Goal: Transaction & Acquisition: Purchase product/service

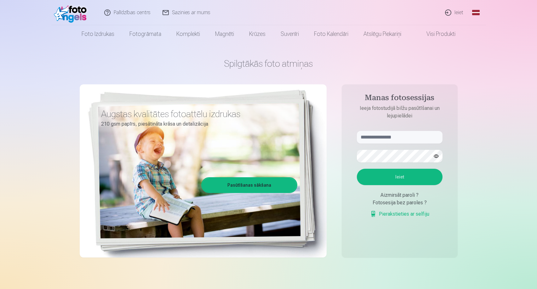
click at [459, 13] on link "Ieiet" at bounding box center [454, 12] width 30 height 25
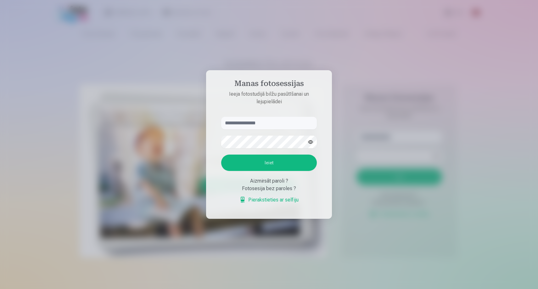
type input "*"
type input "**********"
click at [269, 163] on button "Ieiet" at bounding box center [269, 163] width 96 height 16
click at [311, 136] on button "button" at bounding box center [311, 142] width 12 height 12
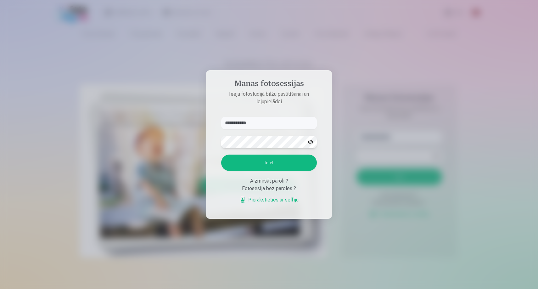
click at [269, 163] on button "Ieiet" at bounding box center [269, 163] width 96 height 16
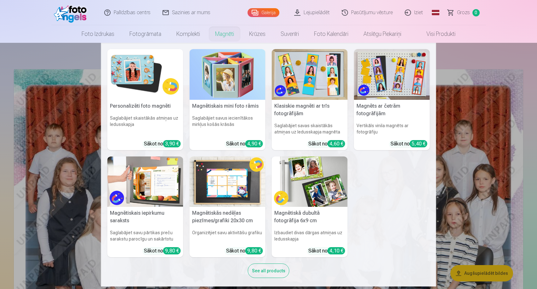
click at [139, 79] on img at bounding box center [145, 74] width 76 height 51
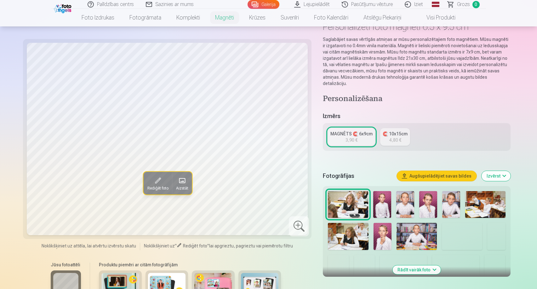
scroll to position [69, 0]
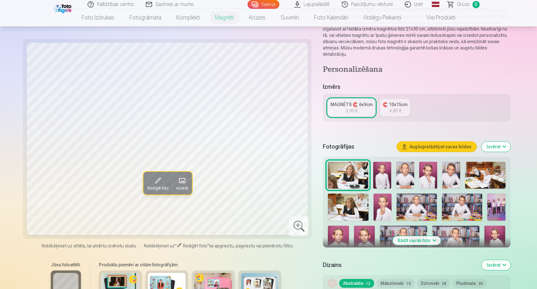
click at [378, 167] on img at bounding box center [382, 175] width 18 height 27
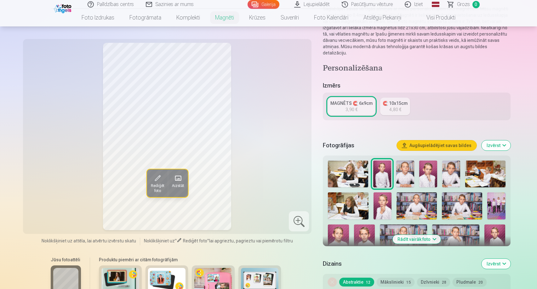
click at [406, 167] on img at bounding box center [405, 174] width 18 height 27
click at [429, 165] on img at bounding box center [428, 174] width 18 height 27
click at [454, 168] on img at bounding box center [451, 174] width 18 height 27
click at [465, 198] on img at bounding box center [462, 205] width 40 height 27
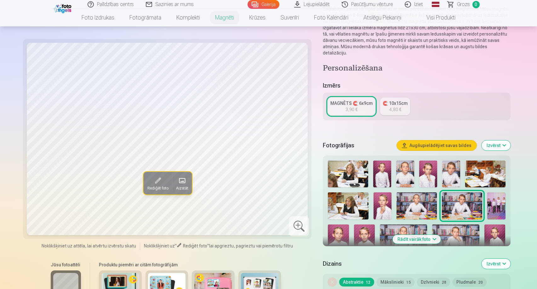
click at [451, 170] on img at bounding box center [451, 174] width 18 height 27
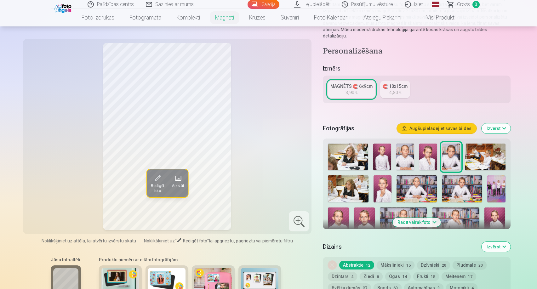
scroll to position [92, 0]
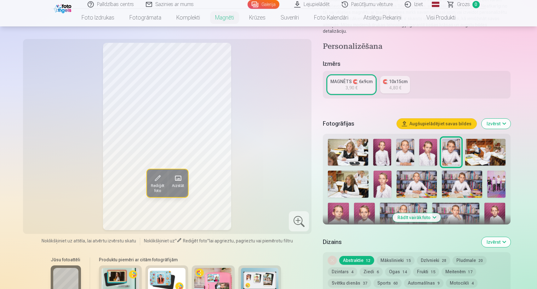
click at [408, 213] on button "Rādīt vairāk foto" at bounding box center [416, 217] width 48 height 9
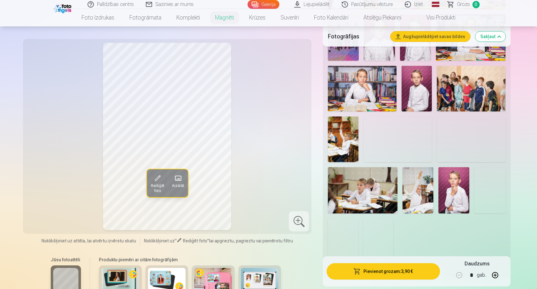
scroll to position [454, 0]
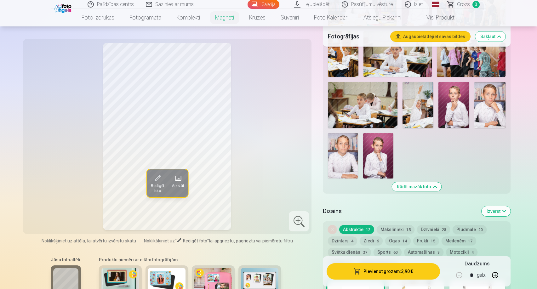
click at [350, 156] on img at bounding box center [343, 155] width 30 height 45
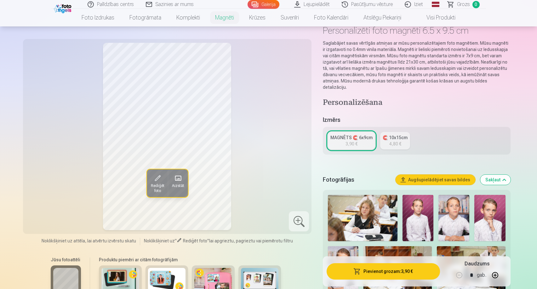
scroll to position [69, 0]
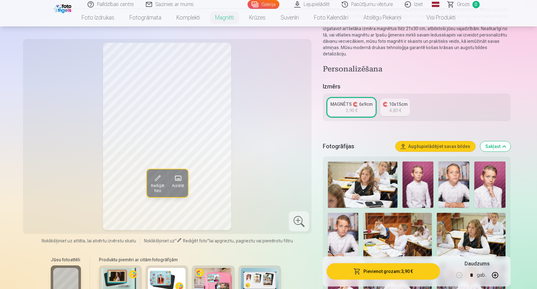
click at [350, 219] on img at bounding box center [343, 236] width 31 height 46
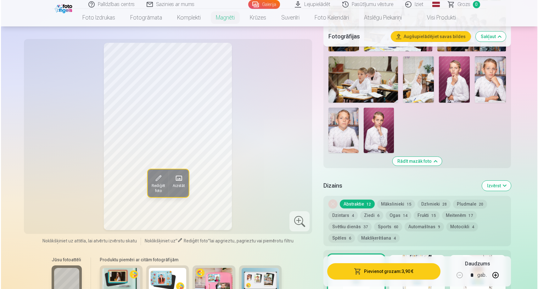
scroll to position [534, 0]
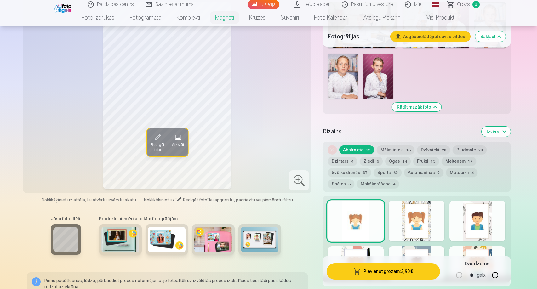
click at [376, 268] on button "Pievienot grozam : 3,90 €" at bounding box center [383, 271] width 113 height 16
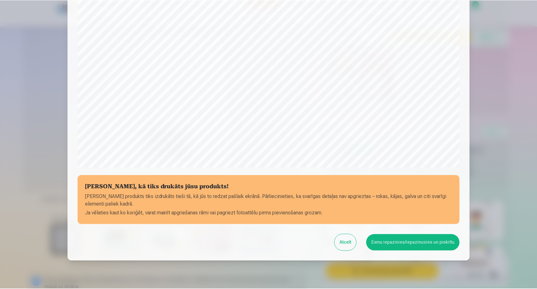
scroll to position [164, 0]
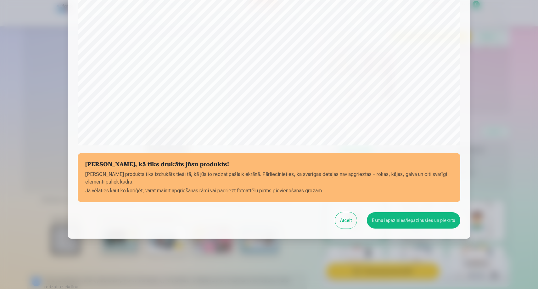
click at [427, 221] on button "Esmu iepazinies/iepazinusies un piekrītu" at bounding box center [414, 220] width 94 height 16
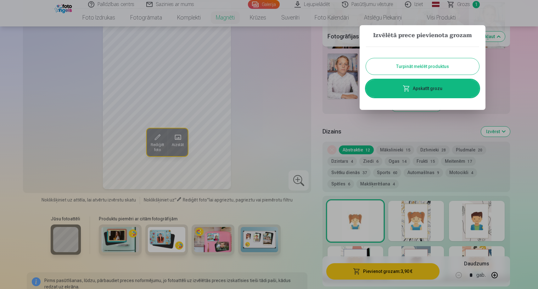
click at [422, 71] on button "Turpināt meklēt produktus" at bounding box center [422, 66] width 113 height 16
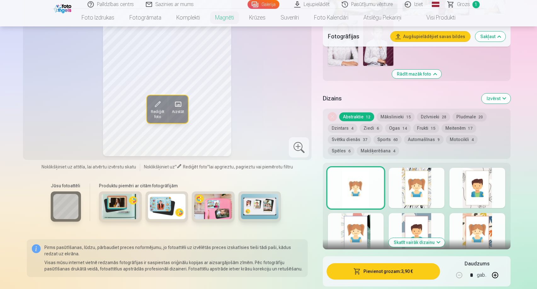
scroll to position [568, 0]
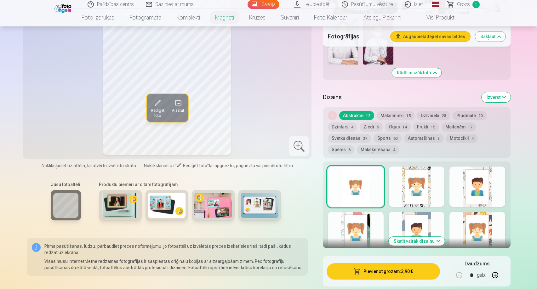
click at [415, 237] on button "Skatīt vairāk dizainu" at bounding box center [417, 241] width 56 height 9
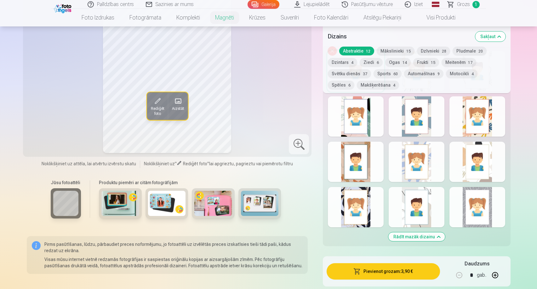
scroll to position [684, 0]
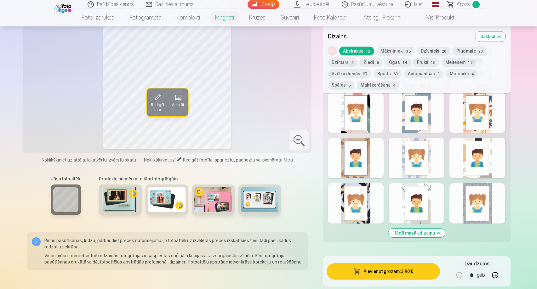
click at [477, 205] on div at bounding box center [477, 203] width 56 height 40
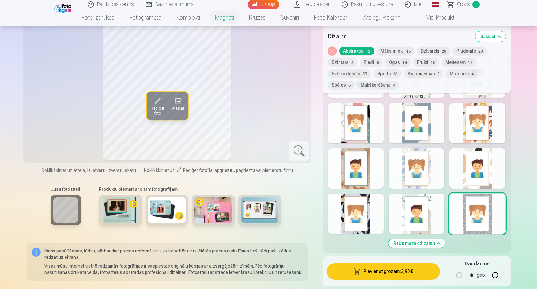
scroll to position [663, 0]
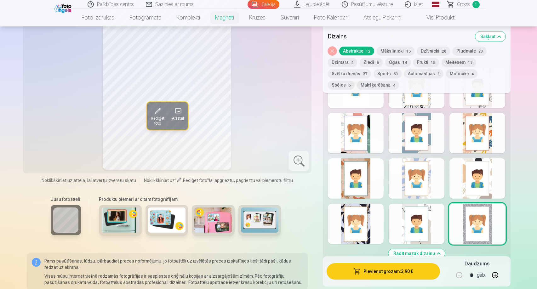
click at [420, 210] on div at bounding box center [417, 224] width 56 height 40
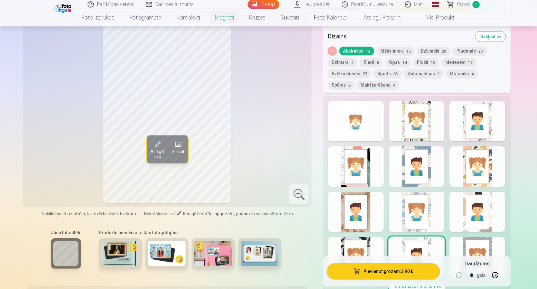
scroll to position [624, 0]
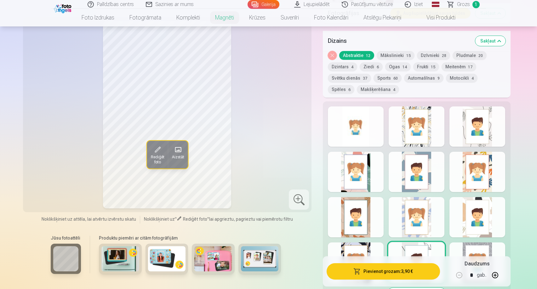
click at [358, 118] on div at bounding box center [356, 126] width 56 height 40
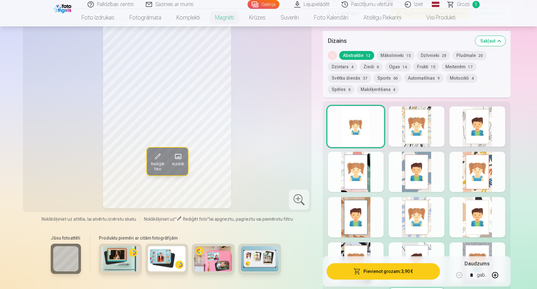
click at [390, 53] on button "Mākslinieki 15" at bounding box center [396, 55] width 38 height 9
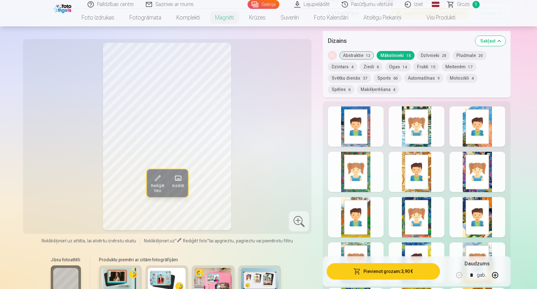
click at [380, 74] on button "Sports 60" at bounding box center [387, 78] width 28 height 9
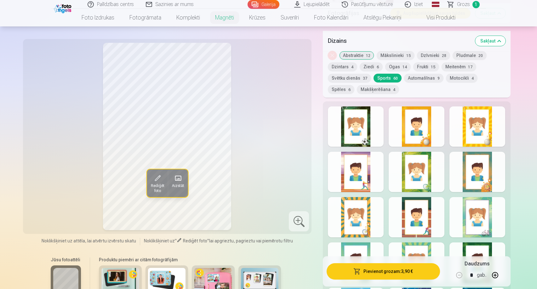
scroll to position [626, 0]
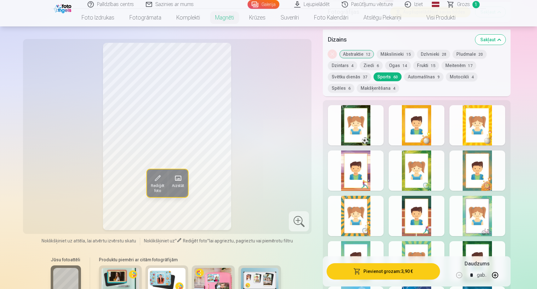
click at [354, 124] on div at bounding box center [356, 125] width 56 height 40
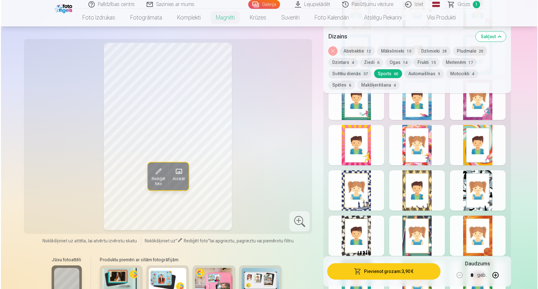
scroll to position [1169, 0]
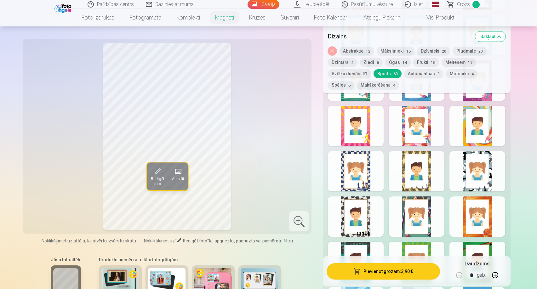
click at [395, 270] on button "Pievienot grozam : 3,90 €" at bounding box center [383, 271] width 113 height 16
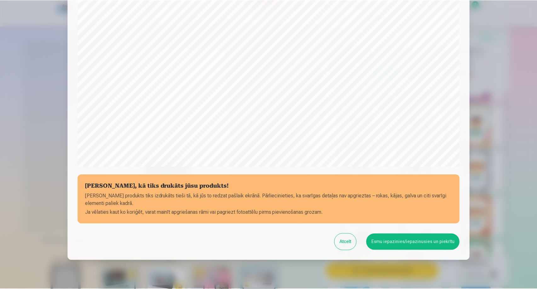
scroll to position [164, 0]
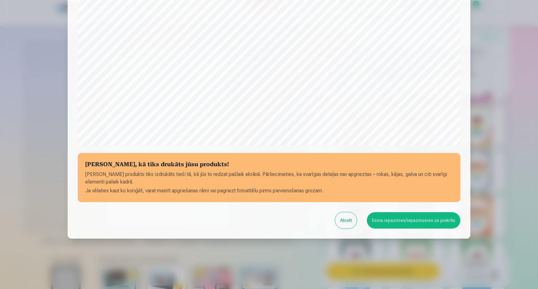
click at [390, 222] on button "Esmu iepazinies/iepazinusies un piekrītu" at bounding box center [414, 220] width 94 height 16
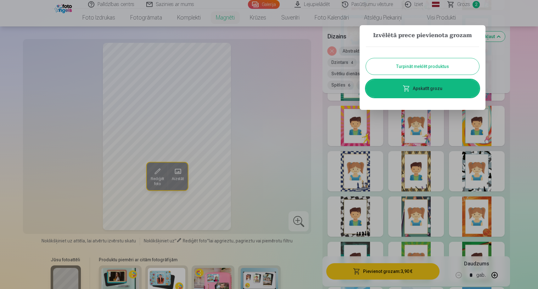
click at [438, 68] on button "Turpināt meklēt produktus" at bounding box center [422, 66] width 113 height 16
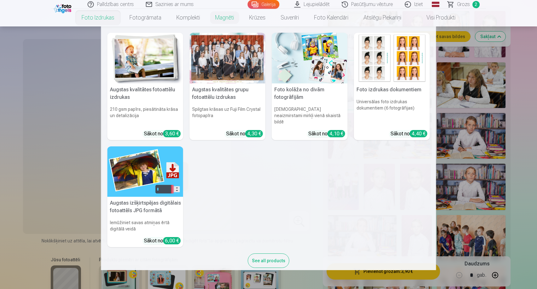
scroll to position [218, 0]
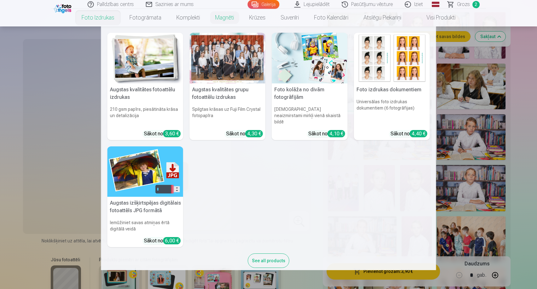
click at [140, 83] on img at bounding box center [145, 58] width 76 height 51
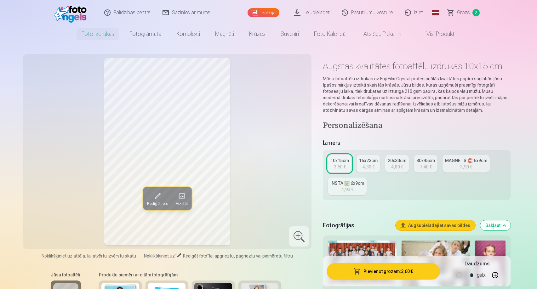
scroll to position [1, 0]
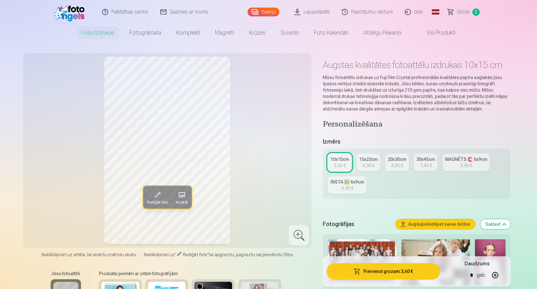
click at [370, 163] on div "4,30 €" at bounding box center [368, 165] width 12 height 6
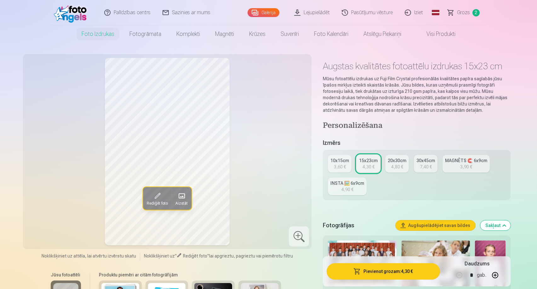
click at [393, 163] on div "20x30cm" at bounding box center [397, 160] width 19 height 6
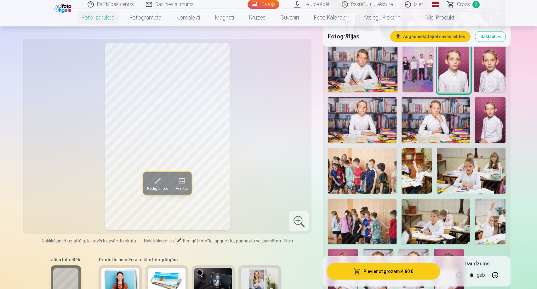
scroll to position [349, 0]
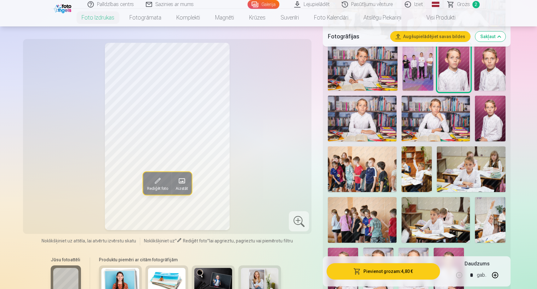
click at [338, 176] on img at bounding box center [362, 169] width 68 height 46
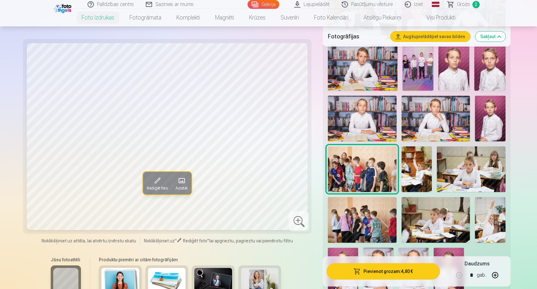
click at [354, 228] on img at bounding box center [362, 220] width 68 height 46
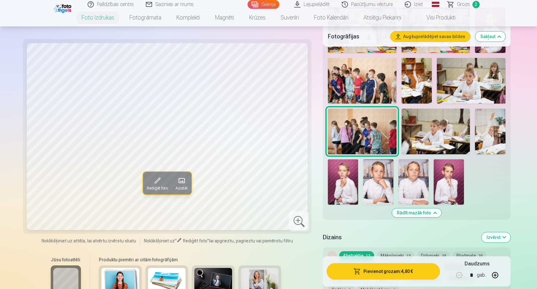
scroll to position [385, 0]
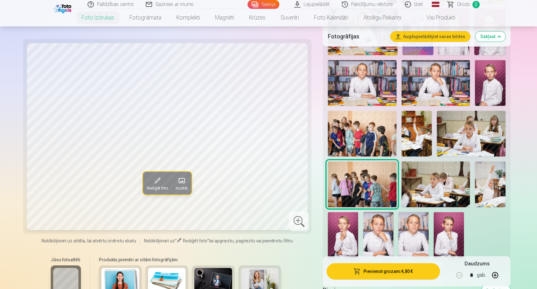
click at [416, 145] on img at bounding box center [417, 134] width 31 height 46
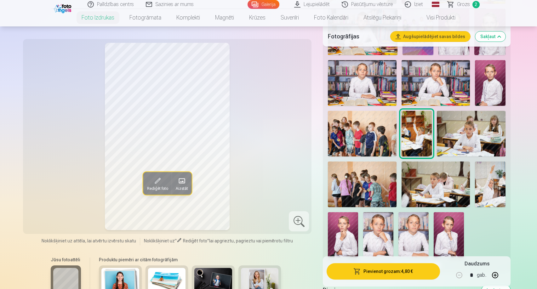
click at [494, 177] on img at bounding box center [490, 185] width 31 height 46
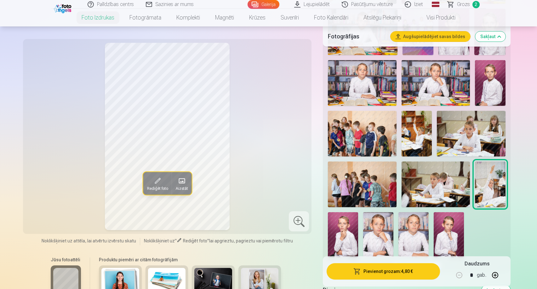
click at [414, 138] on img at bounding box center [417, 134] width 31 height 46
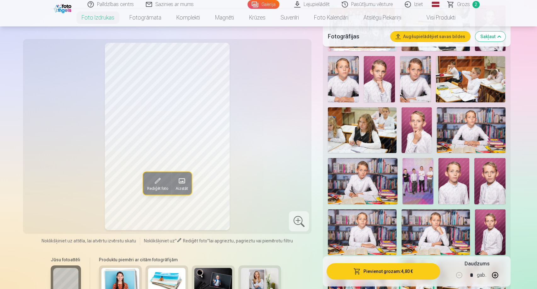
scroll to position [181, 0]
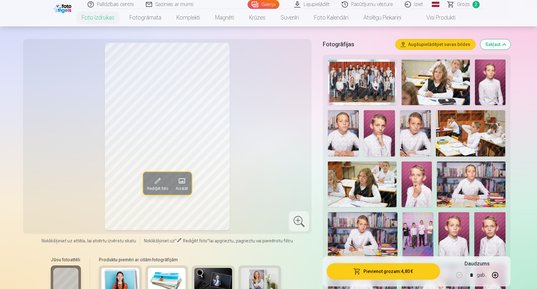
click at [343, 144] on img at bounding box center [343, 133] width 31 height 46
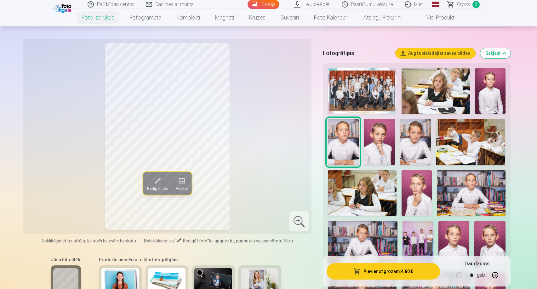
scroll to position [208, 0]
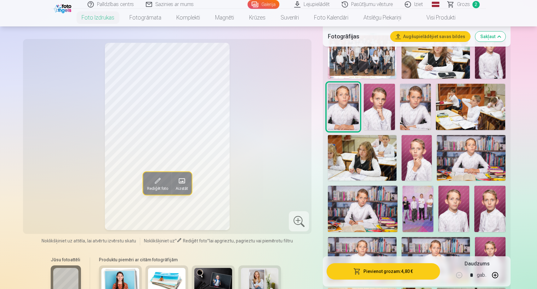
click at [361, 207] on img at bounding box center [363, 209] width 70 height 46
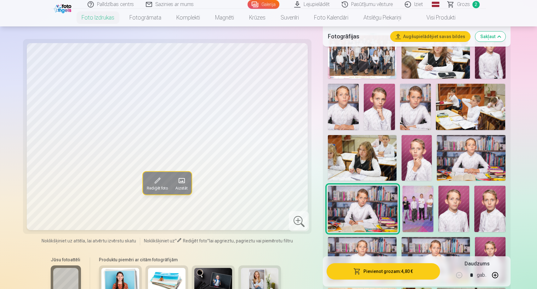
click at [481, 158] on img at bounding box center [471, 158] width 68 height 46
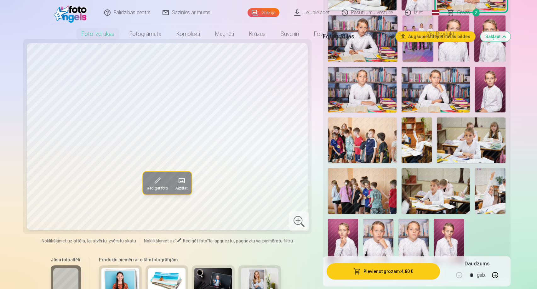
scroll to position [0, 0]
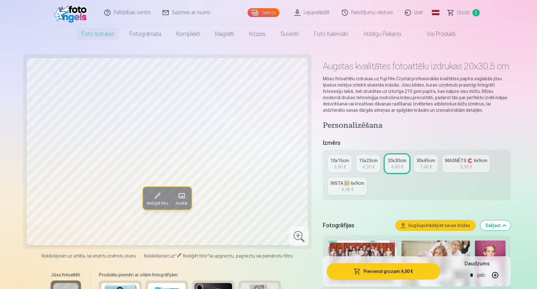
click at [455, 12] on link "Grozs 2" at bounding box center [464, 12] width 44 height 25
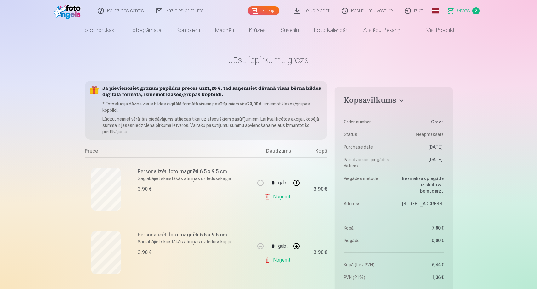
scroll to position [7, 0]
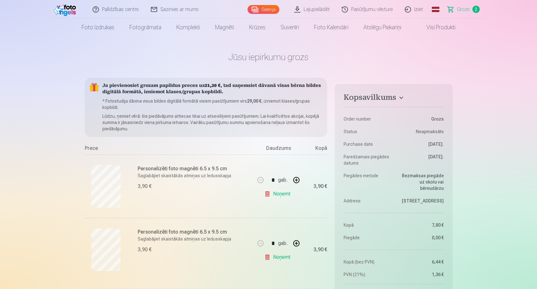
click at [276, 196] on link "Noņemt" at bounding box center [278, 194] width 29 height 13
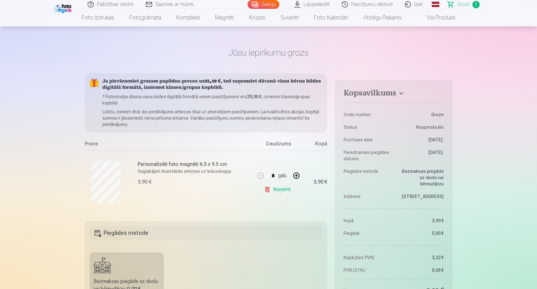
scroll to position [185, 0]
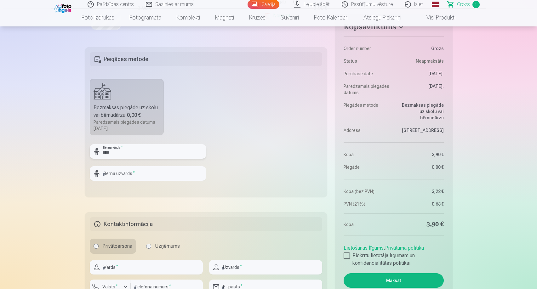
type input "****"
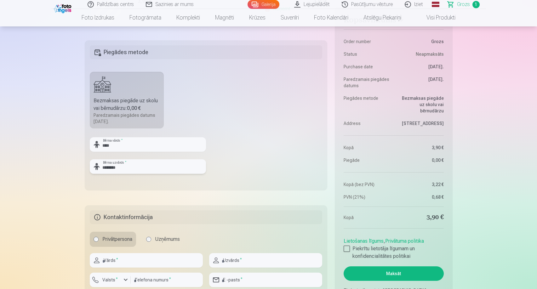
scroll to position [213, 0]
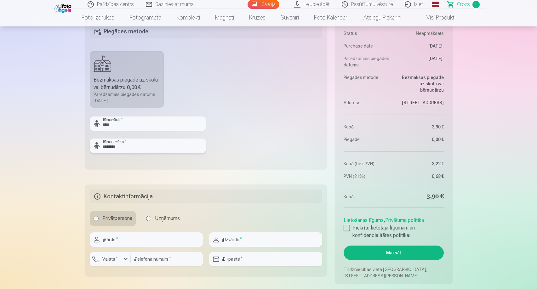
type input "********"
type input "*******"
type input "********"
click at [109, 257] on label "Valsts *" at bounding box center [110, 259] width 20 height 6
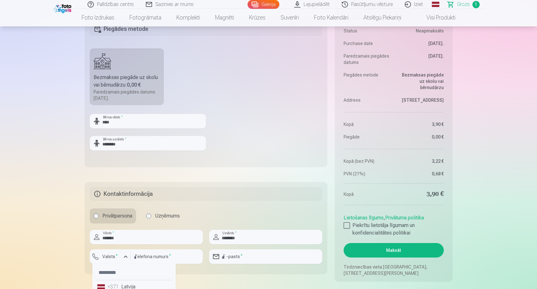
scroll to position [6, 0]
click at [118, 281] on div "+371" at bounding box center [113, 281] width 13 height 8
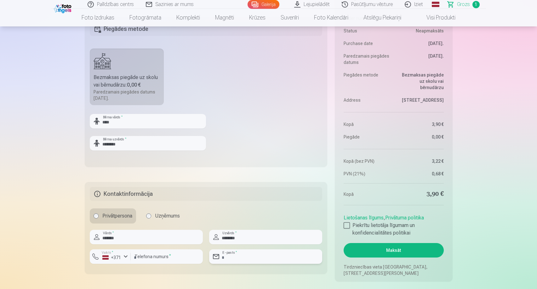
click at [255, 257] on input "email" at bounding box center [265, 256] width 113 height 14
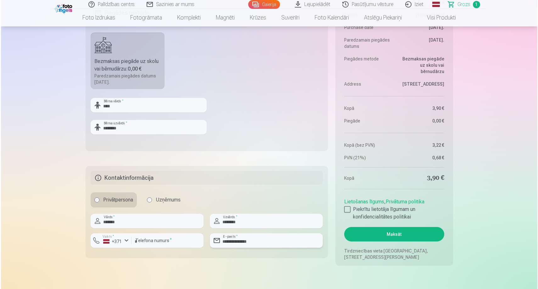
scroll to position [290, 0]
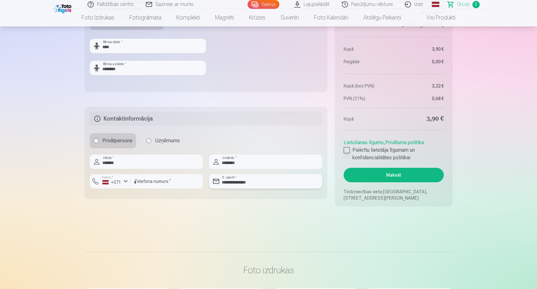
type input "**********"
click at [346, 152] on div at bounding box center [347, 150] width 6 height 6
click at [369, 174] on button "Maksāt" at bounding box center [394, 175] width 100 height 14
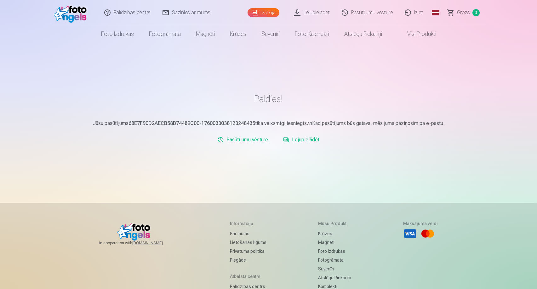
click at [309, 15] on link "Lejupielādēt" at bounding box center [312, 12] width 48 height 25
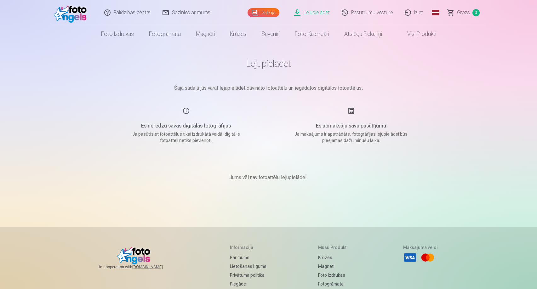
click at [319, 12] on link "Lejupielādēt" at bounding box center [312, 12] width 48 height 25
